Goal: Task Accomplishment & Management: Manage account settings

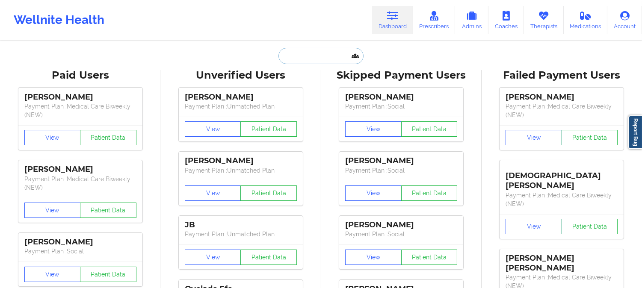
click at [320, 56] on input "text" at bounding box center [321, 56] width 85 height 16
paste input "[PERSON_NAME][EMAIL_ADDRESS][PERSON_NAME][DOMAIN_NAME]"
type input "[PERSON_NAME][EMAIL_ADDRESS][PERSON_NAME][DOMAIN_NAME]"
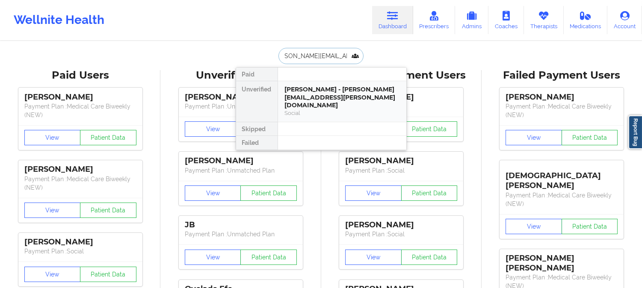
click at [322, 93] on div "[PERSON_NAME] - [PERSON_NAME][EMAIL_ADDRESS][PERSON_NAME][DOMAIN_NAME]" at bounding box center [342, 98] width 115 height 24
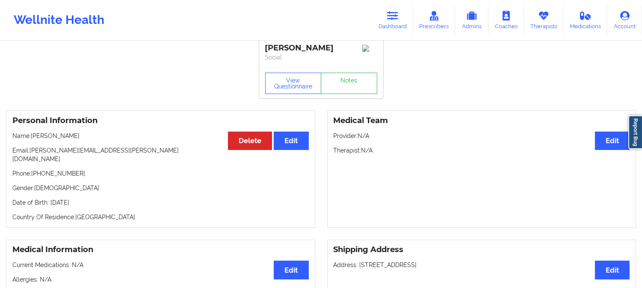
scroll to position [0, 0]
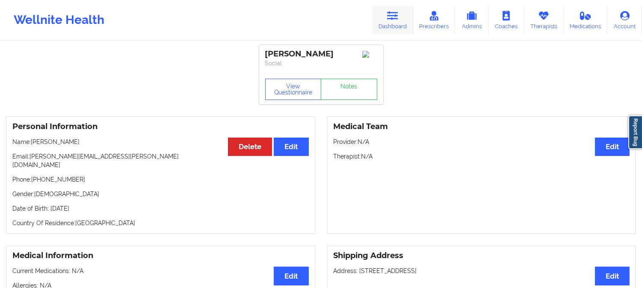
click at [392, 19] on icon at bounding box center [392, 15] width 11 height 9
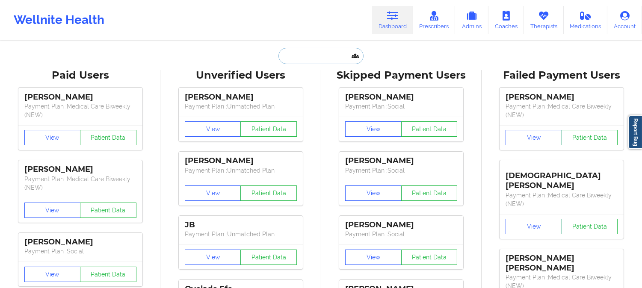
click at [320, 60] on input "text" at bounding box center [321, 56] width 85 height 16
paste input "[PERSON_NAME]"
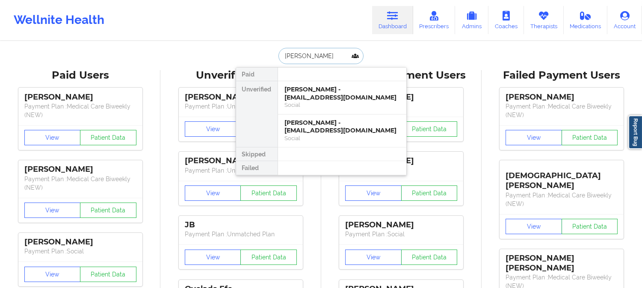
type input "[PERSON_NAME]"
click at [339, 131] on div "[PERSON_NAME] - [EMAIL_ADDRESS][DOMAIN_NAME]" at bounding box center [342, 127] width 115 height 16
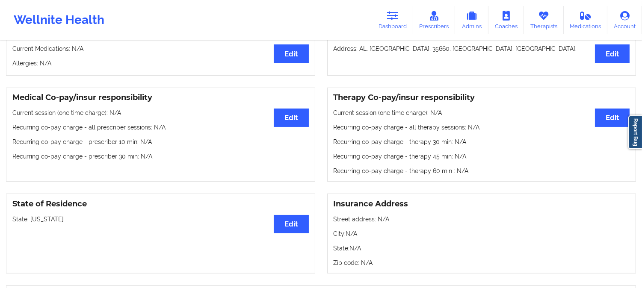
scroll to position [237, 0]
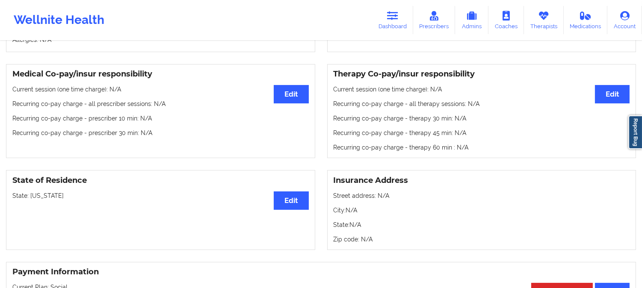
click at [44, 197] on p "State: [US_STATE]" at bounding box center [160, 196] width 297 height 9
copy p "[US_STATE]"
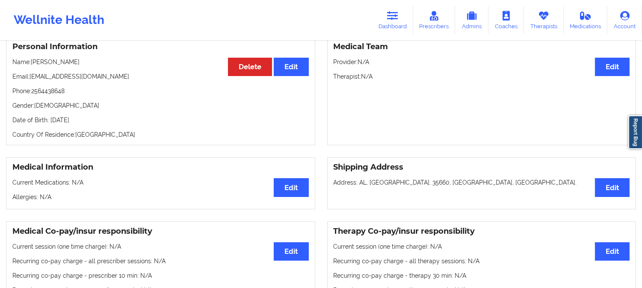
scroll to position [0, 0]
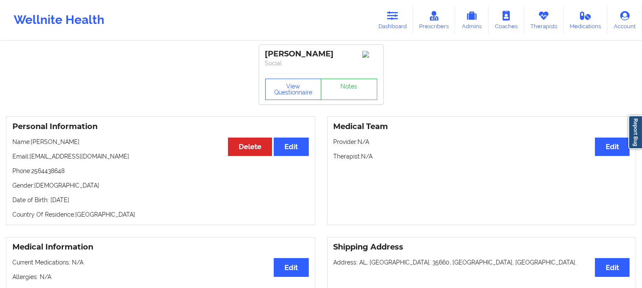
click at [45, 145] on p "Name: [PERSON_NAME]" at bounding box center [160, 142] width 297 height 9
copy p "[PERSON_NAME]"
click at [392, 15] on icon at bounding box center [392, 15] width 11 height 9
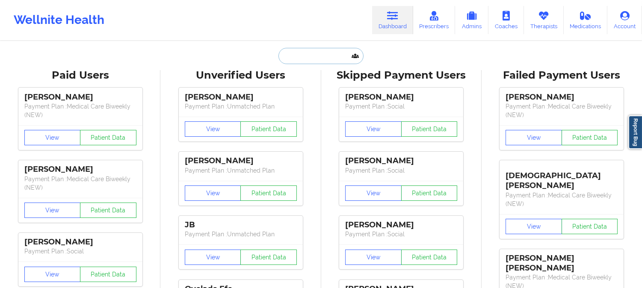
click at [336, 59] on input "text" at bounding box center [321, 56] width 85 height 16
paste input "[PERSON_NAME]"
type input "[PERSON_NAME]"
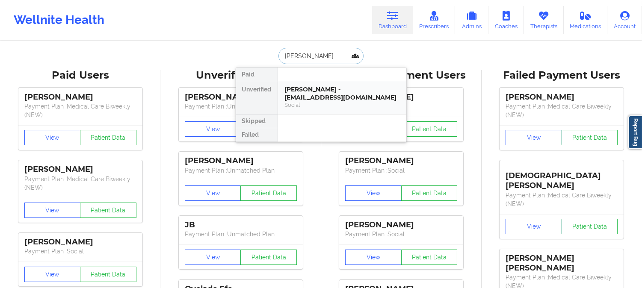
click at [319, 97] on div "[PERSON_NAME] - [EMAIL_ADDRESS][DOMAIN_NAME]" at bounding box center [342, 94] width 115 height 16
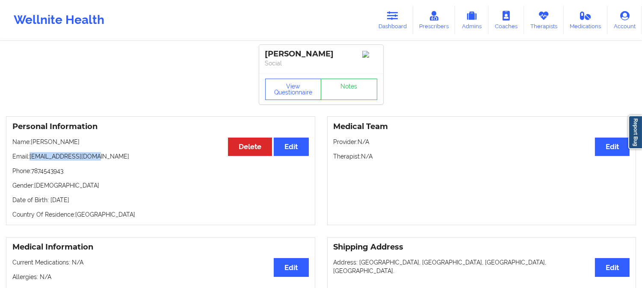
drag, startPoint x: 102, startPoint y: 159, endPoint x: 30, endPoint y: 157, distance: 71.5
click at [30, 157] on p "Email: [EMAIL_ADDRESS][DOMAIN_NAME]" at bounding box center [160, 156] width 297 height 9
copy p "[EMAIL_ADDRESS][DOMAIN_NAME]"
click at [88, 142] on p "Name: [PERSON_NAME]" at bounding box center [160, 142] width 297 height 9
drag, startPoint x: 79, startPoint y: 147, endPoint x: 32, endPoint y: 139, distance: 47.8
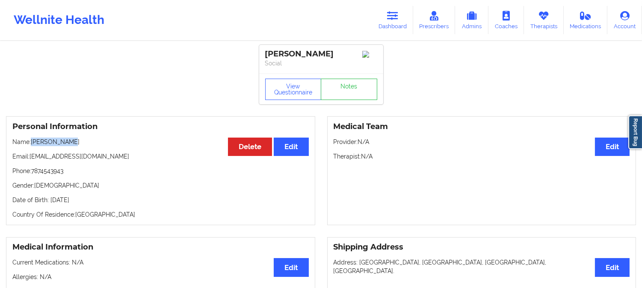
click at [32, 139] on div "Personal Information Edit Delete Name: [PERSON_NAME] Email: [EMAIL_ADDRESS][DOM…" at bounding box center [160, 170] width 309 height 109
copy p "[PERSON_NAME]"
click at [67, 144] on p "Name: [PERSON_NAME]" at bounding box center [160, 142] width 297 height 9
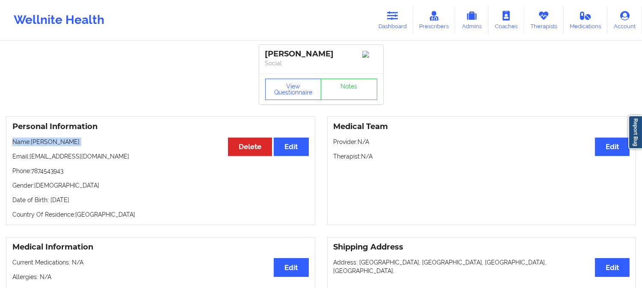
click at [67, 144] on p "Name: [PERSON_NAME]" at bounding box center [160, 142] width 297 height 9
click at [75, 145] on p "Name: [PERSON_NAME]" at bounding box center [160, 142] width 297 height 9
drag, startPoint x: 75, startPoint y: 145, endPoint x: 32, endPoint y: 142, distance: 43.7
click at [32, 142] on p "Name: [PERSON_NAME]" at bounding box center [160, 142] width 297 height 9
click at [395, 7] on link "Dashboard" at bounding box center [392, 20] width 41 height 28
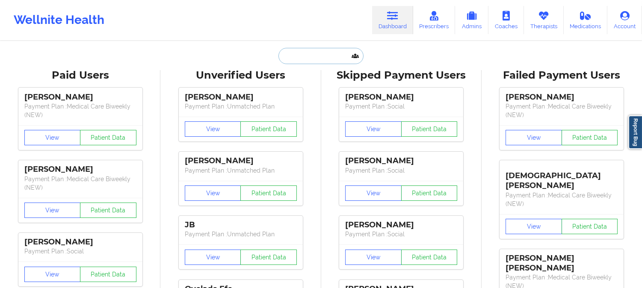
click at [337, 52] on input "text" at bounding box center [321, 56] width 85 height 16
paste input "[PERSON_NAME]"
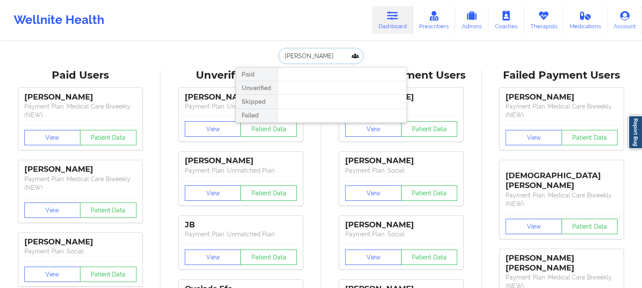
type input "[PERSON_NAME]"
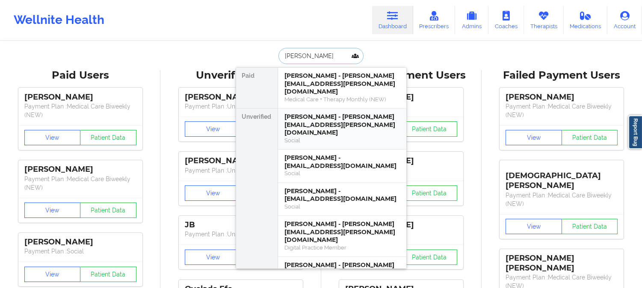
click at [328, 113] on div "[PERSON_NAME] - [PERSON_NAME][EMAIL_ADDRESS][PERSON_NAME][DOMAIN_NAME]" at bounding box center [342, 125] width 115 height 24
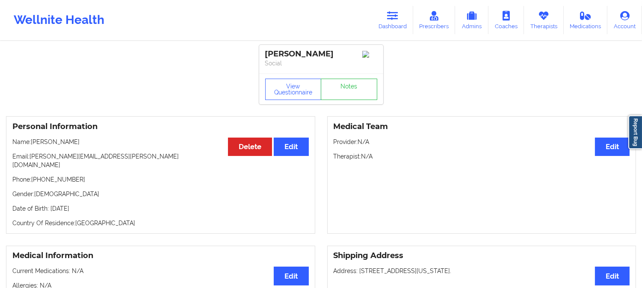
drag, startPoint x: 88, startPoint y: 144, endPoint x: 33, endPoint y: 142, distance: 55.6
click at [33, 142] on p "Name: [PERSON_NAME]" at bounding box center [160, 142] width 297 height 9
copy p "[PERSON_NAME]"
click at [300, 92] on button "View Questionnaire" at bounding box center [293, 89] width 56 height 21
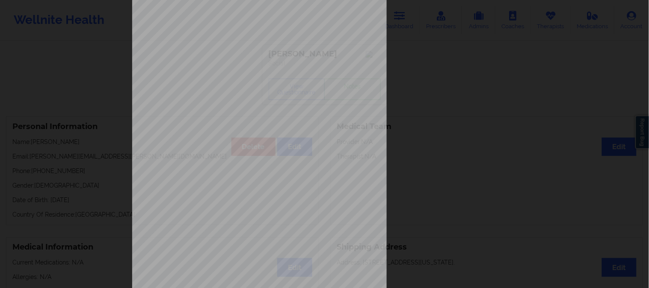
scroll to position [120, 0]
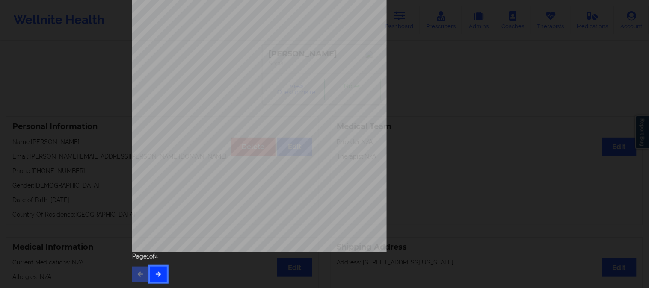
click at [159, 273] on icon "button" at bounding box center [158, 274] width 7 height 5
click at [161, 275] on button "button" at bounding box center [158, 274] width 17 height 15
click at [155, 274] on icon "button" at bounding box center [158, 274] width 7 height 5
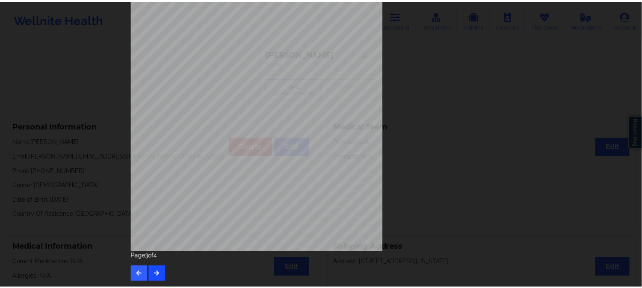
scroll to position [0, 0]
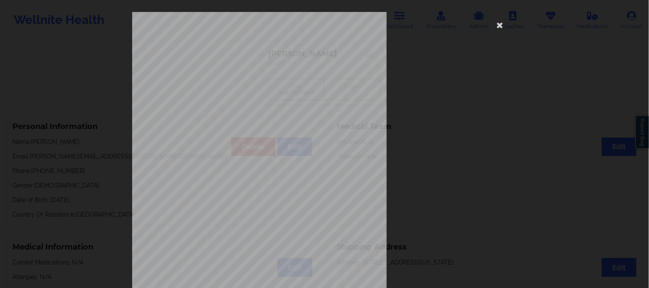
click at [87, 166] on div "Where patient came from Word of mouth Job Information None no Cancellation Surv…" at bounding box center [324, 144] width 649 height 288
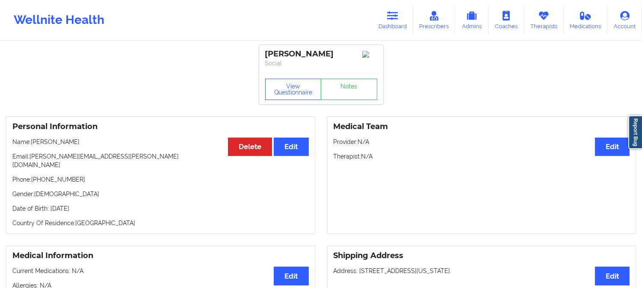
copy p "[PERSON_NAME]"
click at [404, 18] on link "Dashboard" at bounding box center [392, 20] width 41 height 28
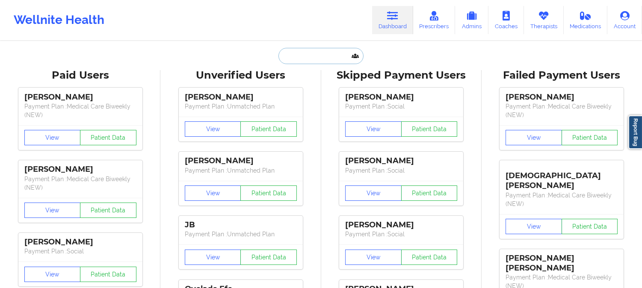
click at [318, 55] on input "text" at bounding box center [321, 56] width 85 height 16
paste input "[PERSON_NAME]"
type input "[PERSON_NAME]"
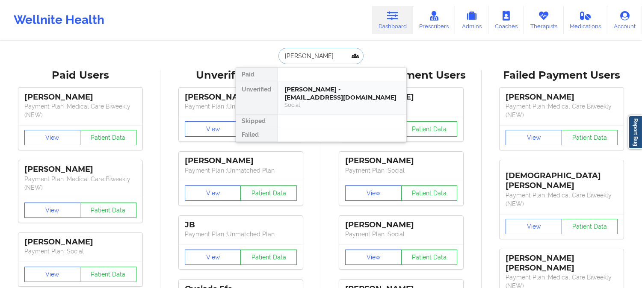
click at [323, 90] on div "[PERSON_NAME] - [EMAIL_ADDRESS][DOMAIN_NAME]" at bounding box center [342, 94] width 115 height 16
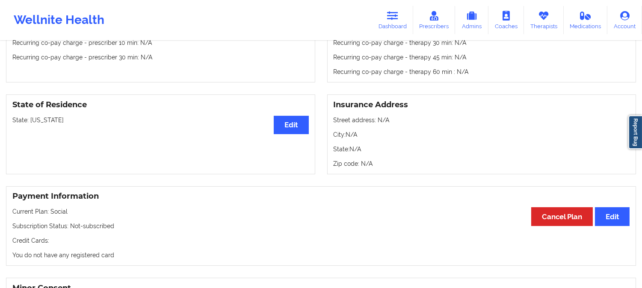
scroll to position [285, 0]
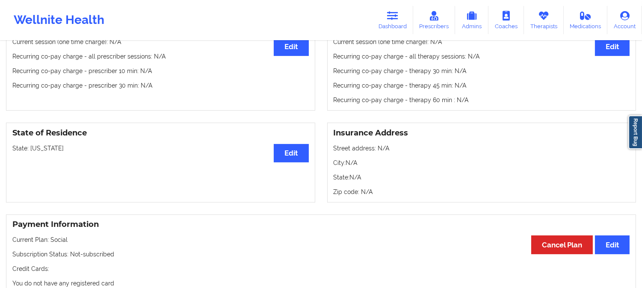
click at [43, 151] on p "State: [US_STATE]" at bounding box center [160, 148] width 297 height 9
copy p "[US_STATE]"
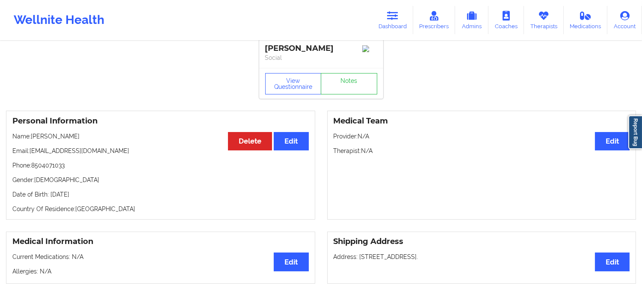
scroll to position [0, 0]
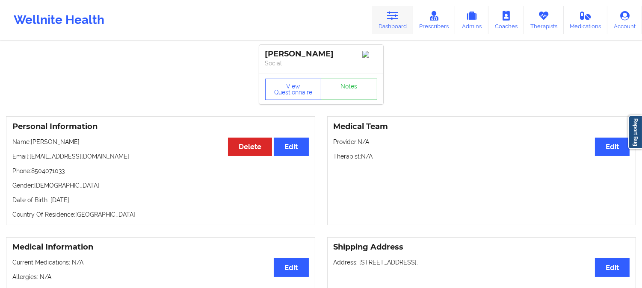
click at [392, 11] on icon at bounding box center [392, 15] width 11 height 9
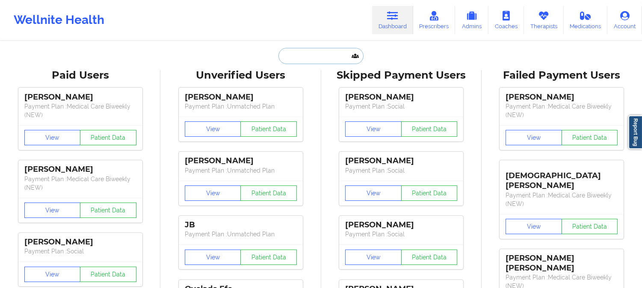
click at [303, 59] on input "text" at bounding box center [321, 56] width 85 height 16
paste input "[PERSON_NAME]"
type input "[PERSON_NAME]"
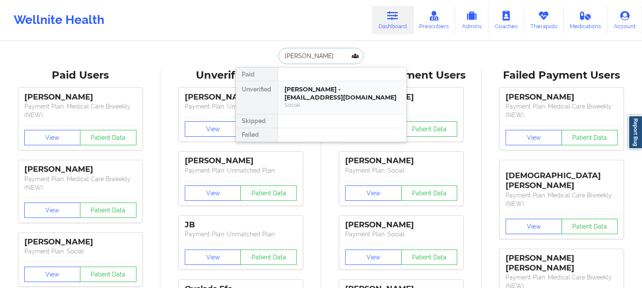
click at [318, 92] on div "[PERSON_NAME] - [EMAIL_ADDRESS][DOMAIN_NAME]" at bounding box center [342, 94] width 115 height 16
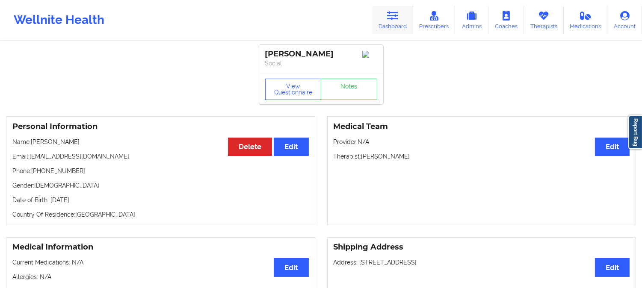
click at [392, 16] on icon at bounding box center [392, 15] width 11 height 9
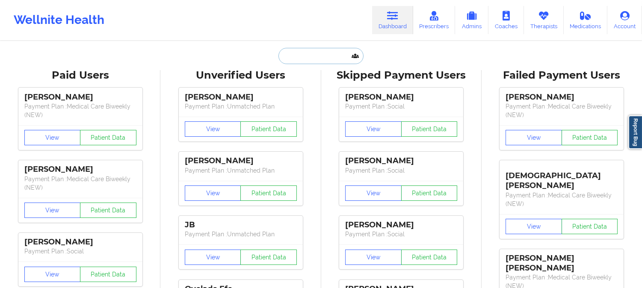
click at [334, 50] on input "text" at bounding box center [321, 56] width 85 height 16
paste input "SHAKEEVIA"
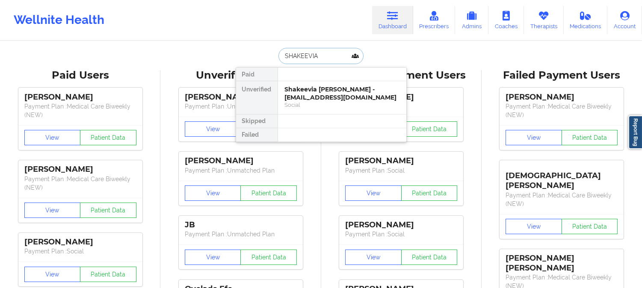
paste input "[PERSON_NAME]"
type input "SHAKEEVIA [PERSON_NAME]"
click at [318, 93] on div "Shakeevia [PERSON_NAME] - [EMAIL_ADDRESS][DOMAIN_NAME]" at bounding box center [342, 94] width 115 height 16
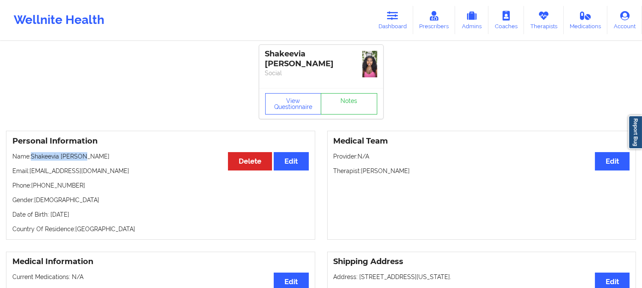
drag, startPoint x: 86, startPoint y: 143, endPoint x: 33, endPoint y: 139, distance: 52.7
click at [33, 152] on p "Name: [PERSON_NAME]" at bounding box center [160, 156] width 297 height 9
copy p "Shakeevia [PERSON_NAME]"
click at [398, 18] on icon at bounding box center [392, 15] width 11 height 9
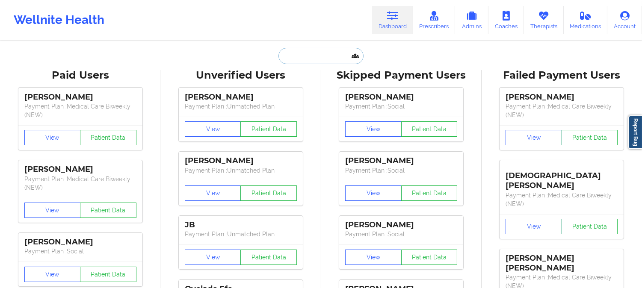
click at [327, 56] on input "text" at bounding box center [321, 56] width 85 height 16
paste input "[PERSON_NAME]"
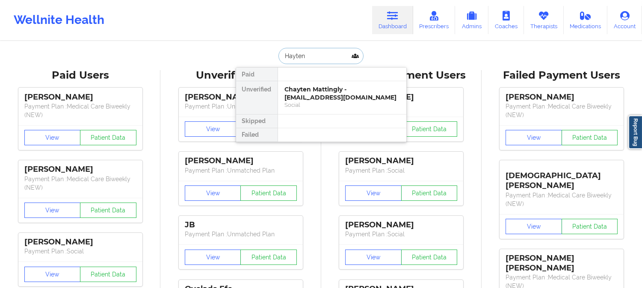
click at [334, 53] on input "Hayten" at bounding box center [321, 56] width 85 height 16
paste input "den [PERSON_NAME]"
type input "[PERSON_NAME]"
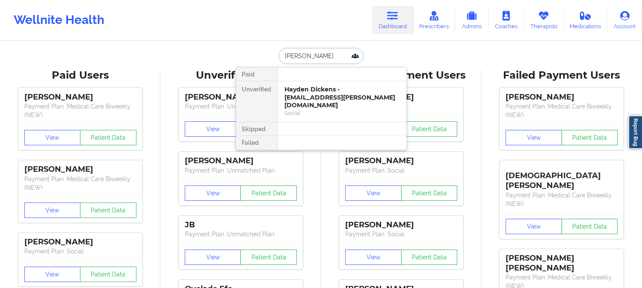
click at [322, 95] on div "Hayden Dickens - [EMAIL_ADDRESS][PERSON_NAME][DOMAIN_NAME]" at bounding box center [342, 98] width 115 height 24
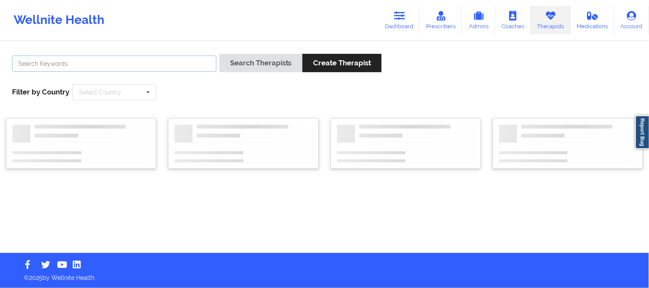
click at [167, 65] on input "text" at bounding box center [114, 64] width 205 height 16
paste input "[PERSON_NAME]"
type input "[PERSON_NAME]"
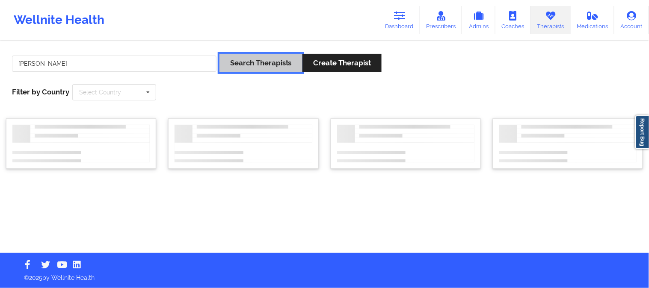
click at [246, 65] on button "Search Therapists" at bounding box center [261, 63] width 83 height 18
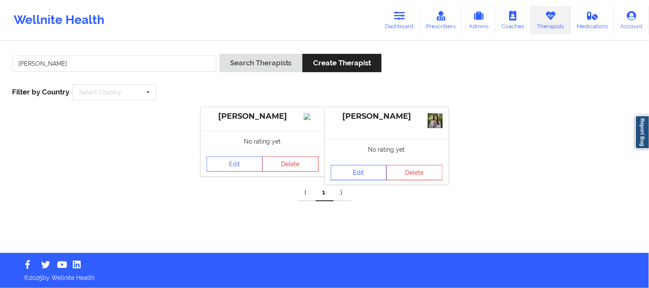
click at [364, 169] on link "Edit" at bounding box center [359, 172] width 56 height 15
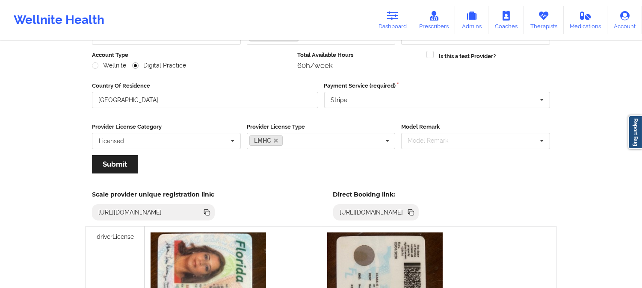
scroll to position [142, 0]
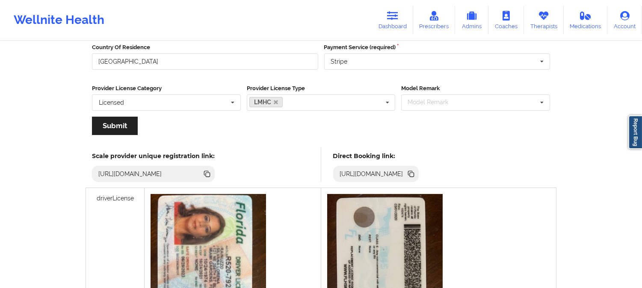
click at [414, 174] on icon at bounding box center [412, 175] width 4 height 4
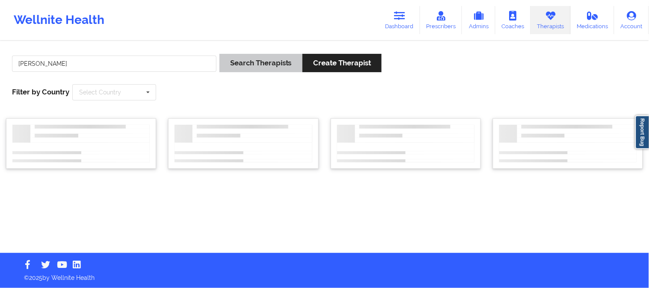
type input "[PERSON_NAME]"
click at [249, 63] on button "Search Therapists" at bounding box center [261, 63] width 83 height 18
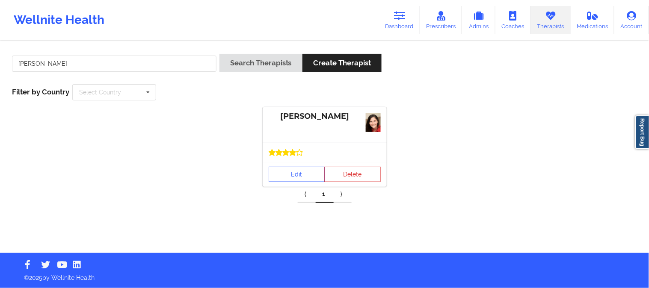
click at [304, 175] on link "Edit" at bounding box center [297, 174] width 56 height 15
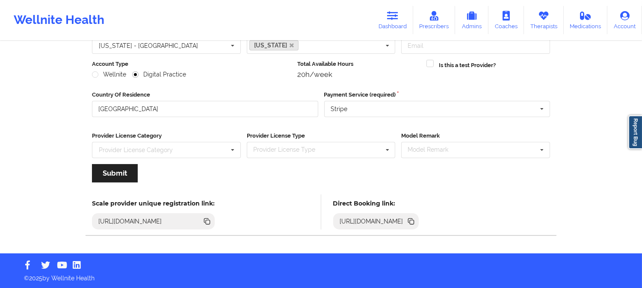
scroll to position [95, 0]
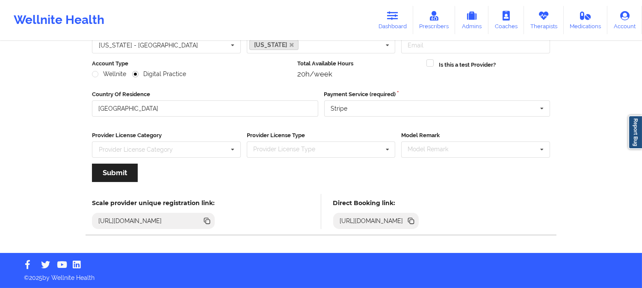
click at [414, 221] on icon at bounding box center [412, 222] width 4 height 4
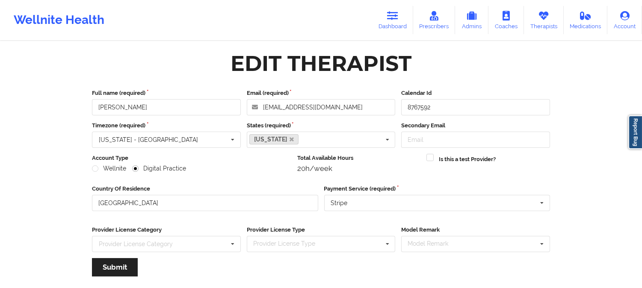
scroll to position [0, 0]
drag, startPoint x: 153, startPoint y: 108, endPoint x: 92, endPoint y: 103, distance: 61.4
click at [92, 103] on input "Nicole Thweatt" at bounding box center [166, 108] width 149 height 16
click at [240, 28] on div "Wellnite Health Dashboard Prescribers Admins Coaches Therapists Medications Acc…" at bounding box center [321, 20] width 642 height 34
